Goal: Task Accomplishment & Management: Complete application form

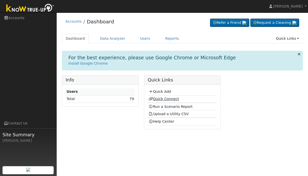
click at [163, 99] on link "Quick Connect" at bounding box center [164, 99] width 30 height 4
click at [162, 106] on link "Run a Scenario Report" at bounding box center [171, 107] width 44 height 4
click at [139, 40] on link "Users" at bounding box center [146, 38] width 18 height 9
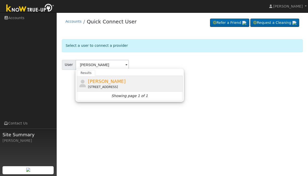
drag, startPoint x: 120, startPoint y: 66, endPoint x: 109, endPoint y: 81, distance: 18.7
click at [109, 81] on span "[PERSON_NAME]" at bounding box center [107, 81] width 38 height 5
type input "Scott Vanbebber"
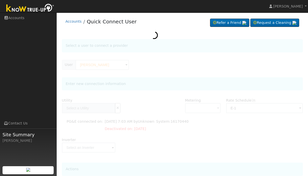
type input "PG&E"
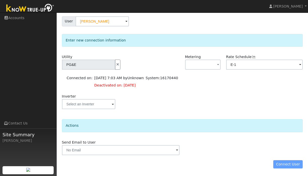
scroll to position [43, 0]
click at [279, 163] on div "Connect User" at bounding box center [182, 165] width 246 height 9
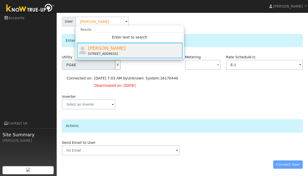
click at [110, 49] on span "Scott Vanbebber" at bounding box center [107, 48] width 38 height 5
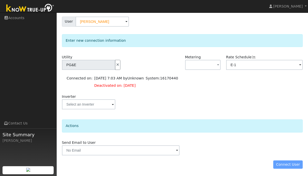
click at [287, 165] on div "Connect User" at bounding box center [182, 165] width 246 height 9
click at [116, 64] on icon "button" at bounding box center [118, 65] width 5 height 4
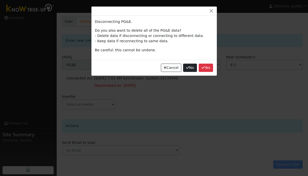
click at [188, 70] on button "No" at bounding box center [190, 68] width 14 height 9
click at [191, 70] on button "No" at bounding box center [190, 68] width 14 height 9
click at [212, 10] on button "button" at bounding box center [211, 10] width 7 height 5
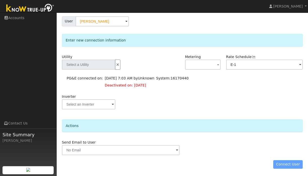
scroll to position [60, 0]
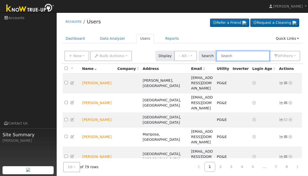
click at [244, 56] on input "text" at bounding box center [242, 56] width 53 height 10
type input "vanbebber"
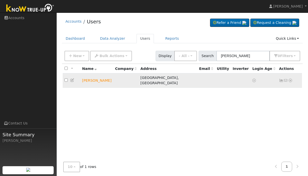
click at [96, 79] on td "Scott Vanbebber" at bounding box center [96, 81] width 33 height 14
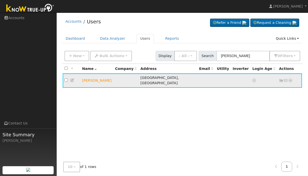
click at [66, 79] on input "checkbox" at bounding box center [66, 80] width 3 height 3
click at [99, 79] on td "Scott Vanbebber" at bounding box center [96, 81] width 33 height 14
click at [65, 79] on input "checkbox" at bounding box center [66, 80] width 3 height 3
checkbox input "false"
click at [289, 79] on icon at bounding box center [290, 81] width 5 height 4
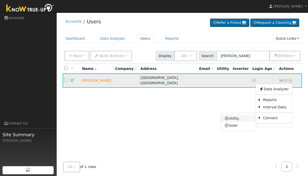
click at [239, 116] on link "Utility" at bounding box center [238, 118] width 35 height 7
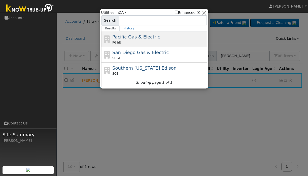
click at [137, 39] on span "Pacific Gas & Electric" at bounding box center [136, 36] width 48 height 5
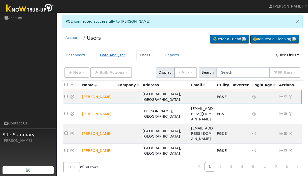
click at [107, 54] on link "Data Analyzer" at bounding box center [112, 55] width 33 height 9
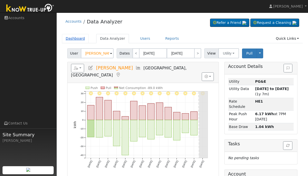
click at [75, 39] on link "Dashboard" at bounding box center [75, 38] width 27 height 9
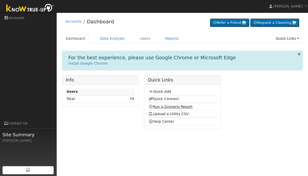
click at [164, 108] on link "Run a Scenario Report" at bounding box center [171, 107] width 44 height 4
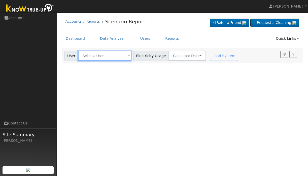
click at [106, 59] on input "text" at bounding box center [104, 56] width 53 height 10
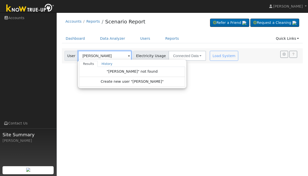
drag, startPoint x: 96, startPoint y: 58, endPoint x: 100, endPoint y: 55, distance: 4.8
click at [100, 55] on input "Scott" at bounding box center [104, 56] width 53 height 10
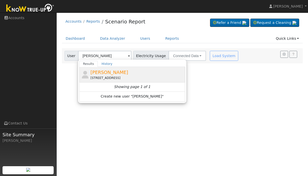
click at [97, 73] on span "Scott Vanbebber" at bounding box center [109, 72] width 38 height 5
type input "Scott Vanbebber"
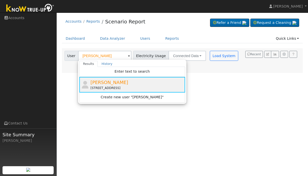
click at [108, 83] on span "Scott Vanbebber" at bounding box center [109, 82] width 38 height 5
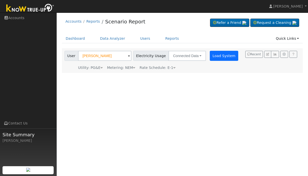
click at [214, 59] on button "Load System" at bounding box center [224, 56] width 29 height 10
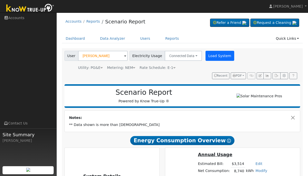
click at [213, 54] on button "Load System" at bounding box center [220, 56] width 29 height 10
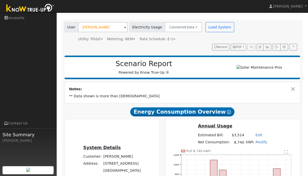
scroll to position [28, 0]
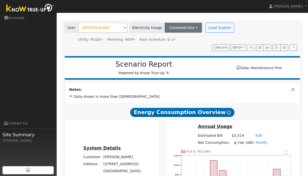
click at [190, 27] on button "Connected Data" at bounding box center [183, 28] width 37 height 10
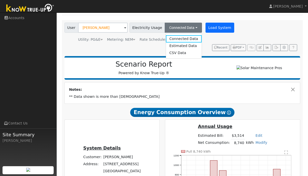
click at [219, 30] on button "Load System" at bounding box center [220, 28] width 29 height 10
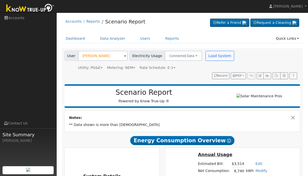
scroll to position [0, 0]
click at [218, 55] on button "Load System" at bounding box center [220, 56] width 29 height 10
click at [20, 17] on link "Accounts" at bounding box center [28, 18] width 57 height 10
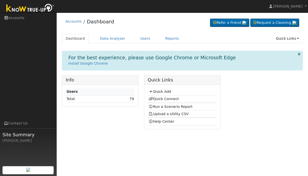
click at [299, 53] on icon at bounding box center [299, 54] width 3 height 4
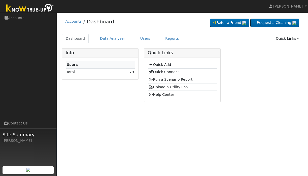
click at [157, 64] on link "Quick Add" at bounding box center [160, 65] width 22 height 4
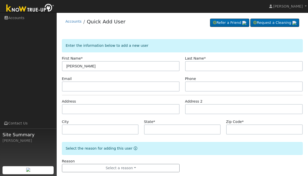
type input "Scott"
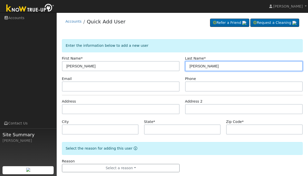
type input "Vanbebber"
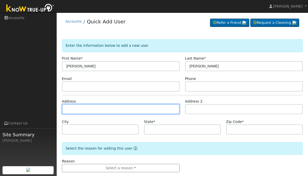
paste input "1291 Shaws Flat Rd, Sonora, CA 95370"
type input "1291 Shaws Flat Road"
type input "Sonora"
type input "CA"
type input "95370"
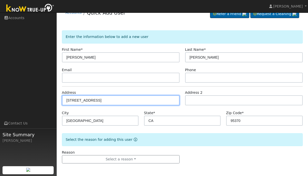
scroll to position [9, 0]
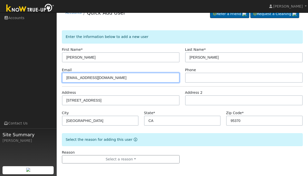
type input "na@na.com"
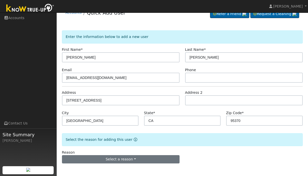
click at [114, 159] on button "Select a reason" at bounding box center [121, 159] width 118 height 9
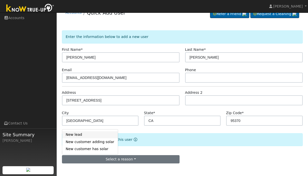
click at [92, 136] on link "New lead" at bounding box center [90, 135] width 56 height 7
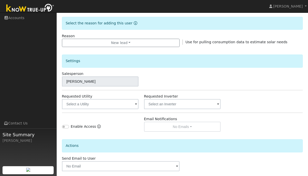
scroll to position [131, 0]
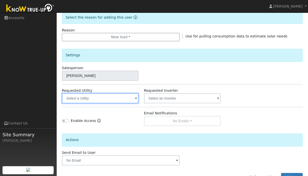
click at [118, 99] on input "text" at bounding box center [100, 98] width 77 height 10
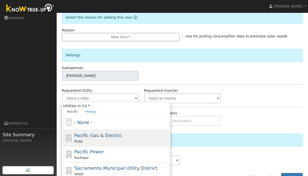
click at [85, 133] on div "Pacific Gas & Electric PG&E" at bounding box center [120, 138] width 93 height 12
type input "Pacific Gas & Electric"
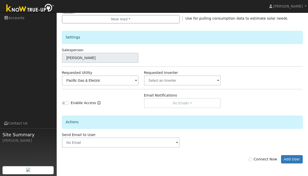
scroll to position [149, 0]
click at [252, 160] on input "Connect Now" at bounding box center [251, 160] width 4 height 4
checkbox input "true"
click at [291, 157] on button "Add User" at bounding box center [292, 159] width 22 height 9
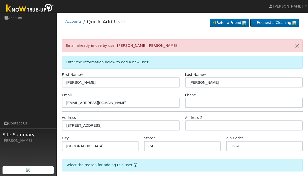
scroll to position [0, 0]
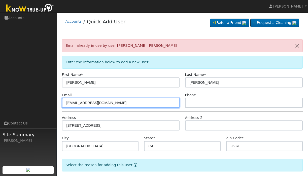
drag, startPoint x: 101, startPoint y: 101, endPoint x: 53, endPoint y: 93, distance: 48.8
click at [53, 93] on div "Dante Dumont Dante Dumont Profile Help Center Terms Of Service See What's New L…" at bounding box center [154, 178] width 308 height 330
drag, startPoint x: 92, startPoint y: 106, endPoint x: 49, endPoint y: 106, distance: 42.8
click at [49, 106] on div "Dante Dumont Dante Dumont Profile Help Center Terms Of Service See What's New L…" at bounding box center [154, 178] width 308 height 330
type input "w"
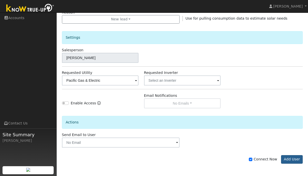
click at [295, 162] on button "Add User" at bounding box center [292, 159] width 22 height 9
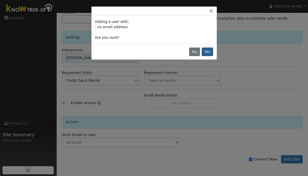
click at [207, 50] on button "Yes" at bounding box center [208, 52] width 12 height 9
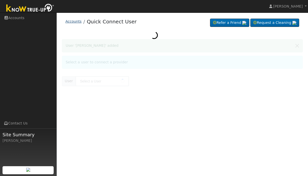
type input "Scott Vanbebber"
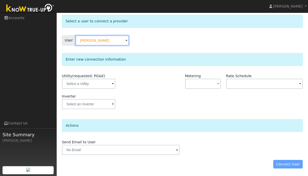
scroll to position [24, 0]
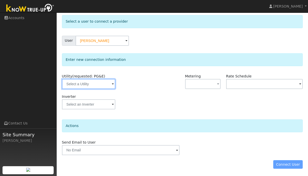
click at [90, 85] on input "text" at bounding box center [88, 84] width 53 height 10
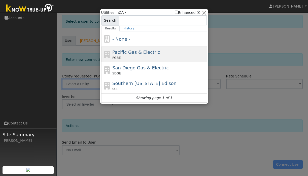
click at [128, 55] on span "Pacific Gas & Electric" at bounding box center [136, 52] width 48 height 5
type input "PG&E"
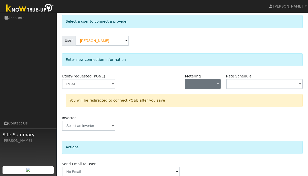
click at [204, 84] on button "button" at bounding box center [203, 84] width 36 height 10
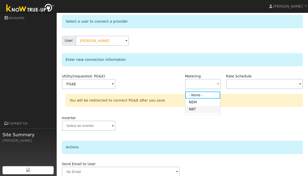
click at [198, 110] on link "NBT" at bounding box center [202, 109] width 35 height 7
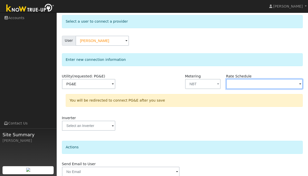
click at [244, 85] on input "text" at bounding box center [264, 84] width 77 height 10
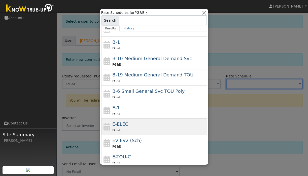
scroll to position [13, 0]
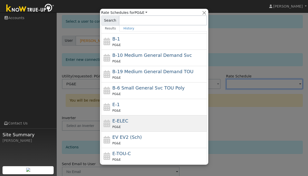
click at [141, 122] on div "E-ELEC PG&E" at bounding box center [158, 124] width 93 height 12
type input "E-ELEC"
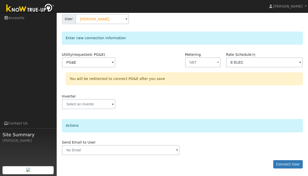
scroll to position [46, 0]
click at [287, 165] on button "Connect User" at bounding box center [288, 165] width 30 height 9
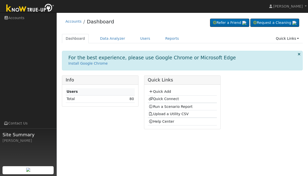
click at [301, 53] on icon at bounding box center [299, 54] width 3 height 4
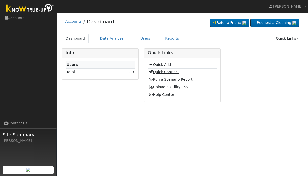
click at [159, 71] on link "Quick Connect" at bounding box center [164, 72] width 30 height 4
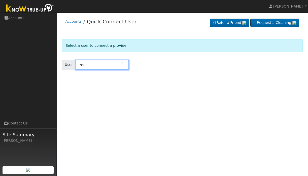
type input "s"
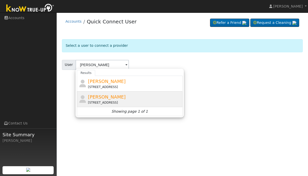
click at [100, 97] on span "[PERSON_NAME]" at bounding box center [107, 96] width 38 height 5
type input "[PERSON_NAME]"
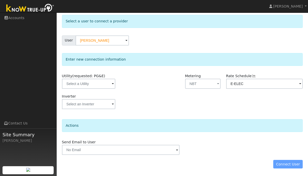
scroll to position [24, 0]
click at [96, 40] on input "[PERSON_NAME]" at bounding box center [102, 41] width 53 height 10
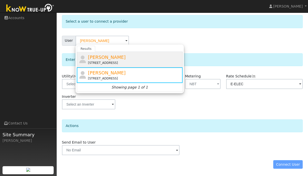
click at [110, 58] on span "Scott Vanbebber" at bounding box center [107, 57] width 38 height 5
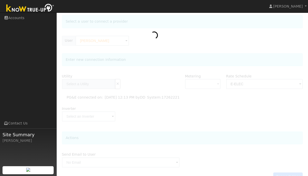
type input "PG&E"
type input "E-1"
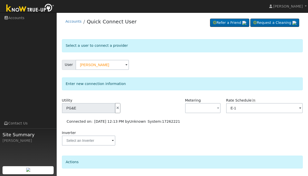
scroll to position [0, 0]
click at [71, 21] on link "Accounts" at bounding box center [74, 21] width 16 height 4
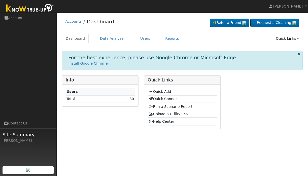
click at [166, 106] on link "Run a Scenario Report" at bounding box center [171, 107] width 44 height 4
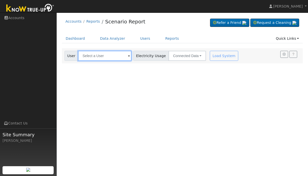
click at [103, 52] on input "text" at bounding box center [104, 56] width 53 height 10
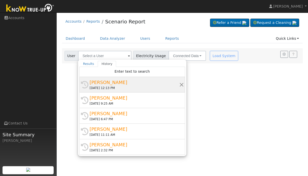
click at [106, 83] on div "[PERSON_NAME]" at bounding box center [135, 82] width 90 height 7
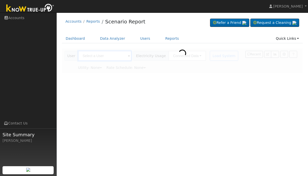
type input "Scott Vanbebber"
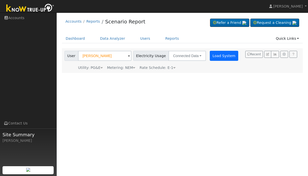
click at [215, 55] on button "Load System" at bounding box center [224, 56] width 29 height 10
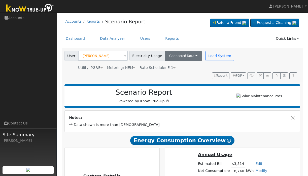
click at [192, 54] on button "Connected Data" at bounding box center [183, 56] width 37 height 10
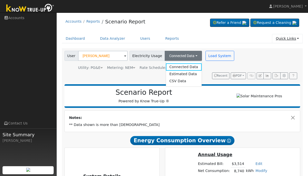
click at [291, 37] on link "Quick Links" at bounding box center [287, 38] width 31 height 9
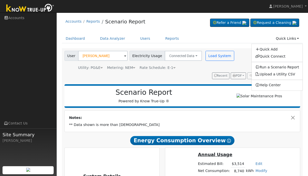
click at [198, 76] on div "User Scott Vanbebber Account Default Account Default Account 1291 Shaws Flat Ro…" at bounding box center [181, 64] width 236 height 30
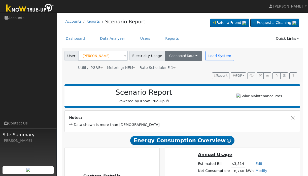
click at [182, 56] on button "Connected Data" at bounding box center [183, 56] width 37 height 10
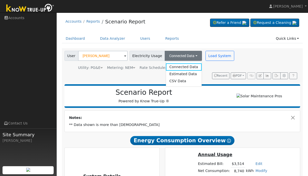
click at [182, 56] on button "Connected Data" at bounding box center [183, 56] width 37 height 10
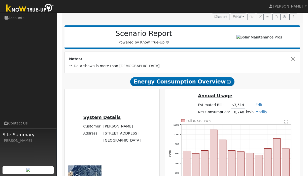
scroll to position [60, 0]
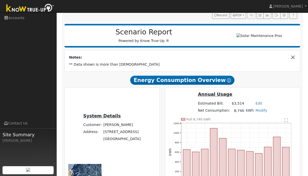
click at [293, 58] on button "Close" at bounding box center [293, 57] width 5 height 5
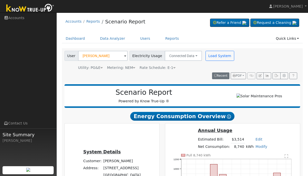
scroll to position [0, 0]
click at [211, 55] on button "Load System" at bounding box center [220, 56] width 29 height 10
click at [70, 41] on link "Dashboard" at bounding box center [75, 38] width 27 height 9
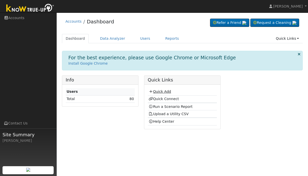
click at [157, 90] on link "Quick Add" at bounding box center [160, 92] width 22 height 4
click at [161, 99] on link "Quick Connect" at bounding box center [164, 99] width 30 height 4
click at [139, 37] on link "Users" at bounding box center [146, 38] width 18 height 9
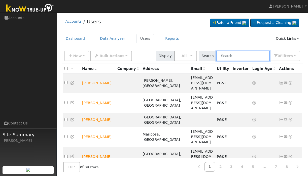
click at [246, 58] on input "text" at bounding box center [242, 56] width 53 height 10
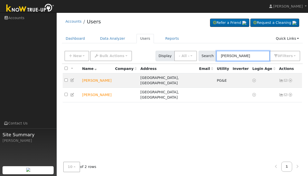
type input "Scott"
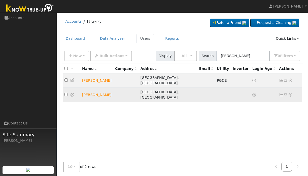
drag, startPoint x: 246, startPoint y: 58, endPoint x: 66, endPoint y: 89, distance: 182.9
click at [66, 93] on input "checkbox" at bounding box center [66, 94] width 3 height 3
checkbox input "true"
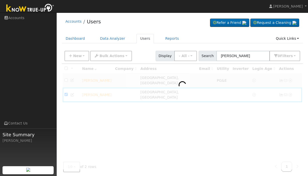
click at [65, 80] on div at bounding box center [182, 117] width 241 height 106
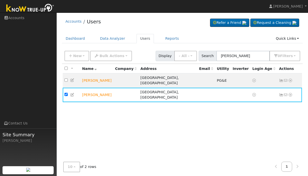
click at [65, 80] on input "checkbox" at bounding box center [66, 80] width 3 height 3
checkbox input "true"
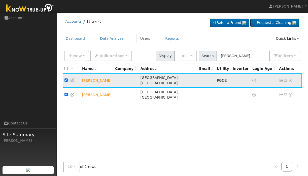
click at [292, 79] on icon at bounding box center [290, 81] width 5 height 4
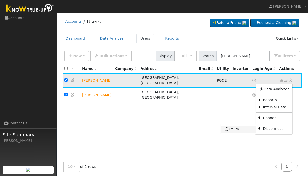
click at [237, 127] on link "Utility" at bounding box center [238, 129] width 35 height 7
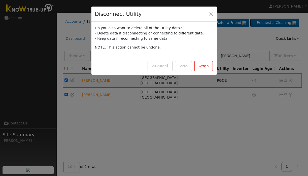
click at [202, 66] on button "Yes" at bounding box center [204, 66] width 19 height 10
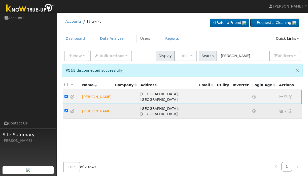
click at [290, 110] on icon at bounding box center [290, 112] width 5 height 4
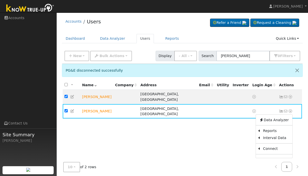
click at [224, 123] on div "All None All on page None on page Name Company Address Email Utility Inverter L…" at bounding box center [182, 134] width 241 height 106
click at [219, 95] on td at bounding box center [223, 97] width 16 height 14
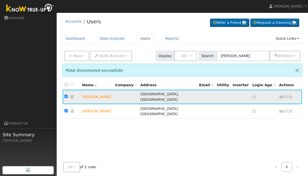
click at [252, 95] on icon at bounding box center [254, 97] width 4 height 4
click at [286, 95] on icon at bounding box center [286, 97] width 5 height 4
click at [292, 95] on icon at bounding box center [290, 97] width 5 height 4
click at [280, 92] on td "No email address Send Email... Data Analyzer Reports Scenario Health Check Ener…" at bounding box center [289, 97] width 25 height 14
click at [282, 95] on icon at bounding box center [281, 97] width 5 height 4
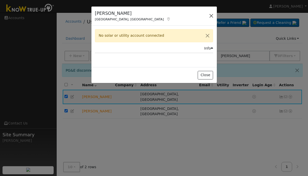
click at [212, 16] on button "button" at bounding box center [211, 15] width 7 height 7
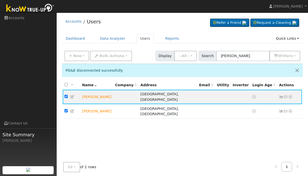
click at [139, 48] on div "Dashboard Data Analyzer Users Reports Quick Links Quick Add Quick Connect Run a…" at bounding box center [182, 41] width 241 height 14
click at [113, 39] on link "Data Analyzer" at bounding box center [112, 38] width 33 height 9
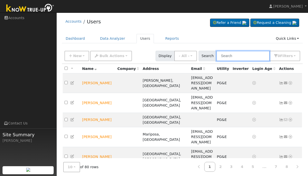
click at [241, 56] on input "text" at bounding box center [242, 56] width 53 height 10
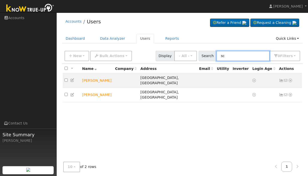
type input "s"
type input "Scott"
click at [97, 79] on td "[PERSON_NAME]" at bounding box center [96, 81] width 33 height 14
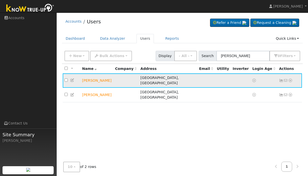
click at [97, 79] on td "[PERSON_NAME]" at bounding box center [96, 81] width 33 height 14
click at [252, 79] on icon at bounding box center [254, 81] width 4 height 4
click at [198, 80] on td at bounding box center [207, 81] width 18 height 14
click at [65, 79] on input "checkbox" at bounding box center [66, 80] width 3 height 3
checkbox input "true"
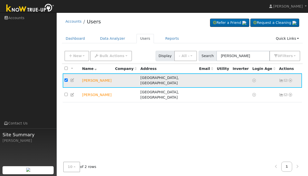
click at [72, 79] on icon at bounding box center [72, 81] width 5 height 4
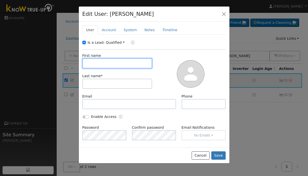
checkbox input "true"
type input "Scott"
type input "Vanbebber"
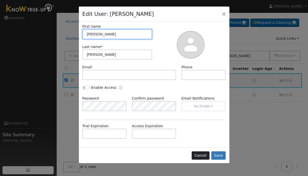
scroll to position [29, 0]
click at [198, 158] on button "Cancel" at bounding box center [201, 156] width 18 height 9
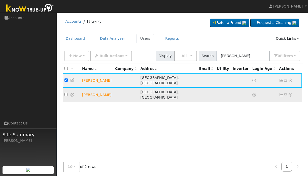
click at [73, 93] on icon at bounding box center [72, 95] width 5 height 4
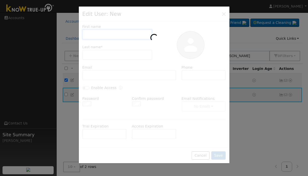
scroll to position [0, 0]
type input "Scott"
type input "Vanbebber"
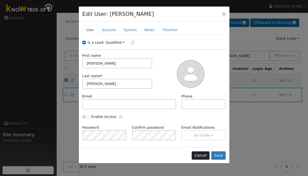
click at [199, 155] on button "Cancel" at bounding box center [201, 156] width 18 height 9
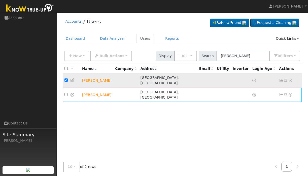
click at [281, 79] on icon at bounding box center [281, 81] width 5 height 4
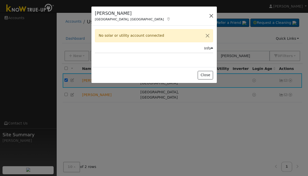
click at [211, 15] on button "button" at bounding box center [211, 15] width 7 height 7
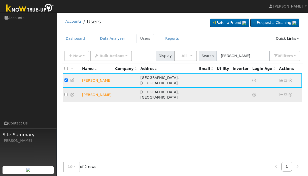
click at [281, 93] on icon at bounding box center [281, 95] width 5 height 4
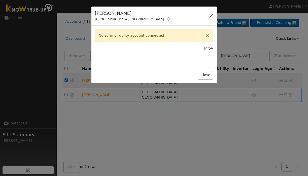
click at [211, 15] on button "button" at bounding box center [211, 15] width 7 height 7
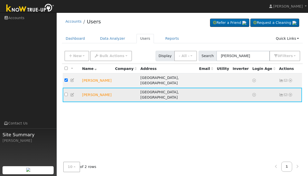
click at [67, 93] on input "checkbox" at bounding box center [66, 94] width 3 height 3
checkbox input "true"
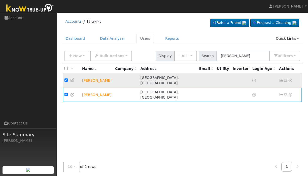
click at [281, 79] on icon at bounding box center [281, 81] width 5 height 4
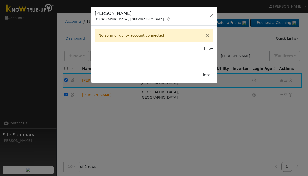
click at [213, 16] on button "button" at bounding box center [211, 15] width 7 height 7
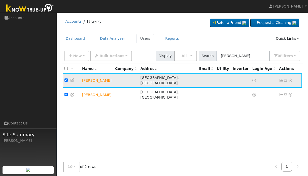
click at [285, 79] on icon at bounding box center [286, 81] width 5 height 4
click at [291, 79] on icon at bounding box center [290, 81] width 5 height 4
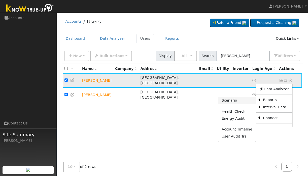
click at [242, 98] on link "Scenario" at bounding box center [237, 100] width 38 height 7
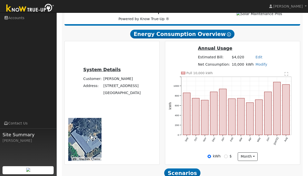
scroll to position [90, 0]
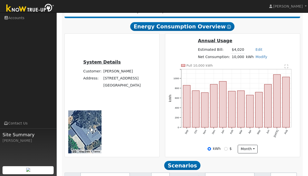
click at [227, 151] on input "$" at bounding box center [226, 149] width 4 height 4
radio input "true"
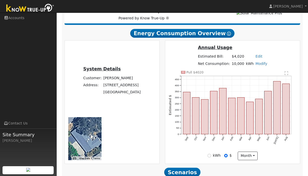
click at [211, 157] on input "kWh" at bounding box center [210, 156] width 4 height 4
radio input "true"
radio input "false"
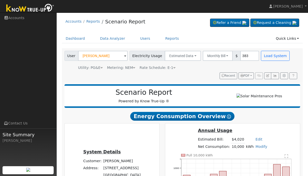
scroll to position [0, 0]
click at [77, 39] on link "Dashboard" at bounding box center [75, 38] width 27 height 9
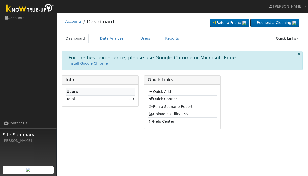
click at [155, 92] on link "Quick Add" at bounding box center [160, 92] width 22 height 4
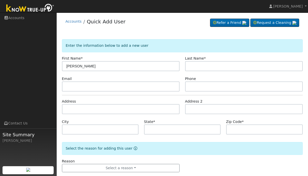
type input "[PERSON_NAME]"
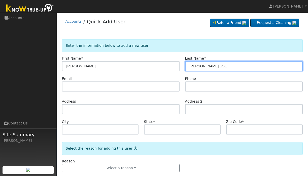
type input "[PERSON_NAME] USE"
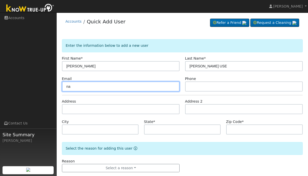
type input "n"
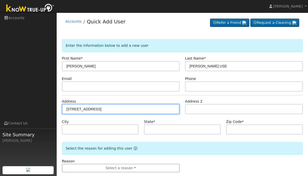
type input "1291 Shaws Flat Road"
type input "Sonora"
type input "CA"
type input "95370"
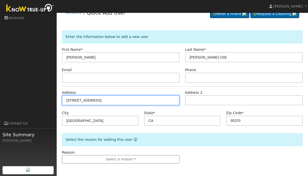
scroll to position [9, 0]
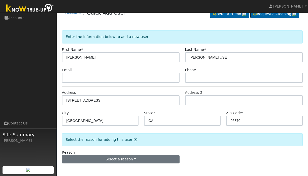
click at [122, 161] on button "Select a reason" at bounding box center [121, 159] width 118 height 9
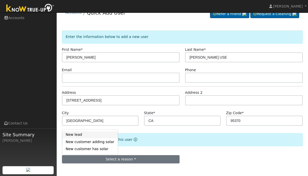
click at [88, 134] on link "New lead" at bounding box center [90, 135] width 56 height 7
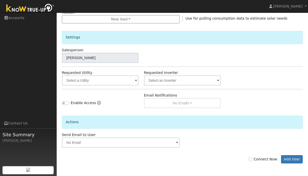
scroll to position [149, 0]
click at [252, 160] on input "Connect Now" at bounding box center [251, 160] width 4 height 4
checkbox input "true"
click at [291, 158] on button "Add User" at bounding box center [292, 159] width 22 height 9
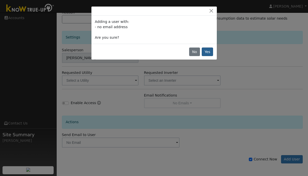
click at [203, 54] on button "Yes" at bounding box center [208, 52] width 12 height 9
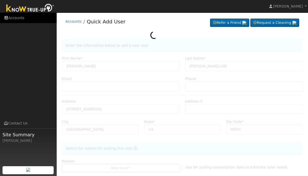
scroll to position [0, 0]
click at [11, 17] on link "Accounts" at bounding box center [28, 18] width 57 height 10
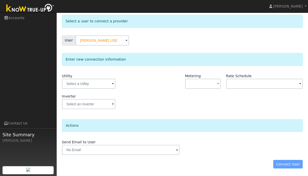
scroll to position [24, 0]
click at [94, 90] on div "Utility" at bounding box center [100, 84] width 82 height 20
click at [91, 84] on input "text" at bounding box center [88, 84] width 53 height 10
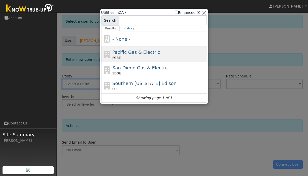
click at [140, 55] on span "Pacific Gas & Electric" at bounding box center [136, 52] width 48 height 5
type input "PG&E"
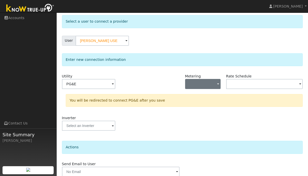
click at [211, 84] on button "button" at bounding box center [203, 84] width 36 height 10
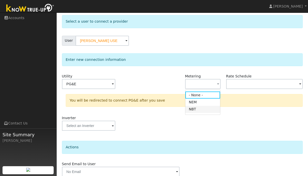
click at [195, 108] on link "NBT" at bounding box center [202, 109] width 35 height 7
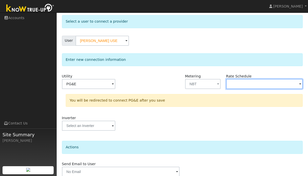
click at [249, 89] on input "text" at bounding box center [264, 84] width 77 height 10
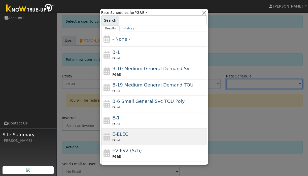
click at [127, 137] on div "E-ELEC PG&E" at bounding box center [158, 137] width 93 height 12
type input "E-ELEC"
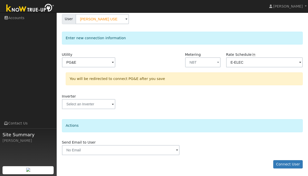
scroll to position [46, 0]
click at [284, 167] on button "Connect User" at bounding box center [288, 165] width 30 height 9
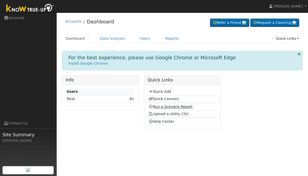
click at [158, 106] on link "Run a Scenario Report" at bounding box center [171, 107] width 44 height 4
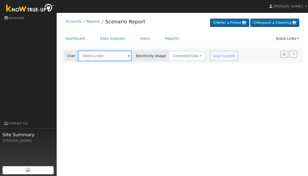
click at [107, 57] on input "text" at bounding box center [104, 56] width 53 height 10
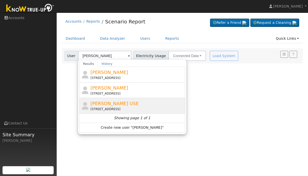
click at [119, 106] on span "[PERSON_NAME] USE" at bounding box center [114, 103] width 48 height 5
type input "[PERSON_NAME] USE"
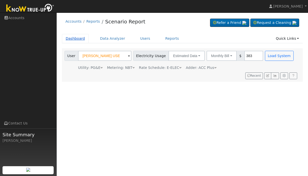
click at [76, 38] on link "Dashboard" at bounding box center [75, 38] width 27 height 9
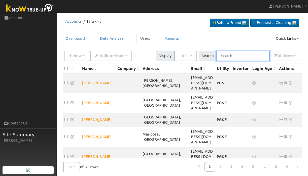
click at [241, 58] on input "text" at bounding box center [242, 56] width 53 height 10
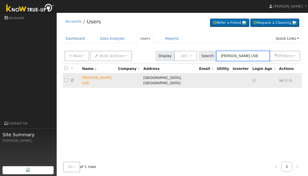
type input "[PERSON_NAME] USE"
click at [282, 79] on icon at bounding box center [281, 81] width 5 height 4
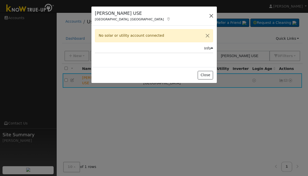
click at [212, 16] on button "button" at bounding box center [211, 15] width 7 height 7
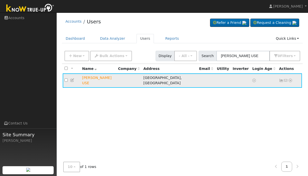
click at [291, 79] on icon at bounding box center [290, 81] width 5 height 4
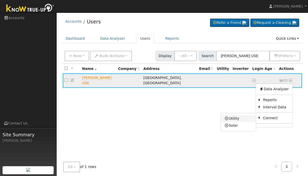
click at [245, 116] on link "Utility" at bounding box center [238, 118] width 35 height 7
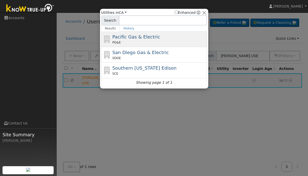
click at [132, 38] on span "Pacific Gas & Electric" at bounding box center [136, 36] width 48 height 5
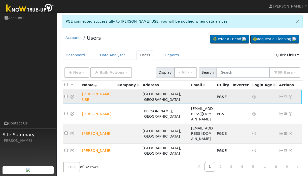
click at [291, 98] on icon at bounding box center [290, 97] width 5 height 4
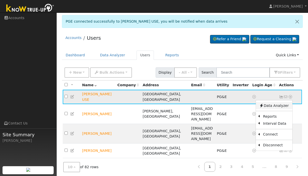
click at [271, 106] on link "Data Analyzer" at bounding box center [274, 105] width 37 height 7
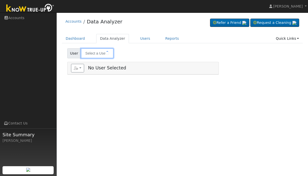
type input "[PERSON_NAME] USE"
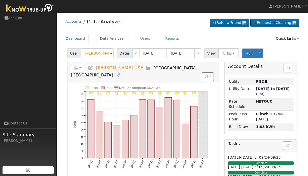
click at [77, 40] on link "Dashboard" at bounding box center [75, 38] width 27 height 9
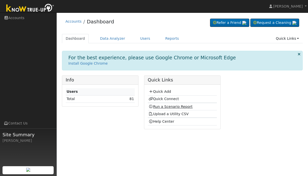
click at [167, 106] on link "Run a Scenario Report" at bounding box center [171, 107] width 44 height 4
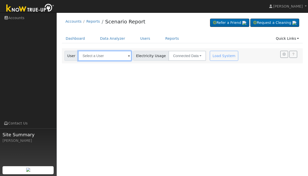
click at [99, 56] on input "text" at bounding box center [104, 56] width 53 height 10
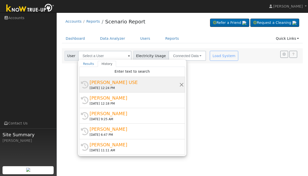
click at [106, 85] on div "[PERSON_NAME] USE" at bounding box center [135, 82] width 90 height 7
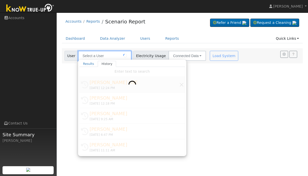
type input "[PERSON_NAME] USE"
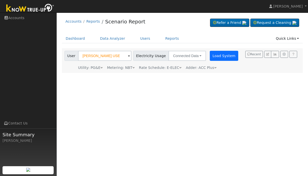
click at [221, 55] on button "Load System" at bounding box center [224, 56] width 29 height 10
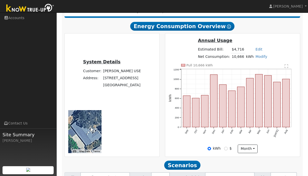
scroll to position [91, 0]
